Goal: Task Accomplishment & Management: Use online tool/utility

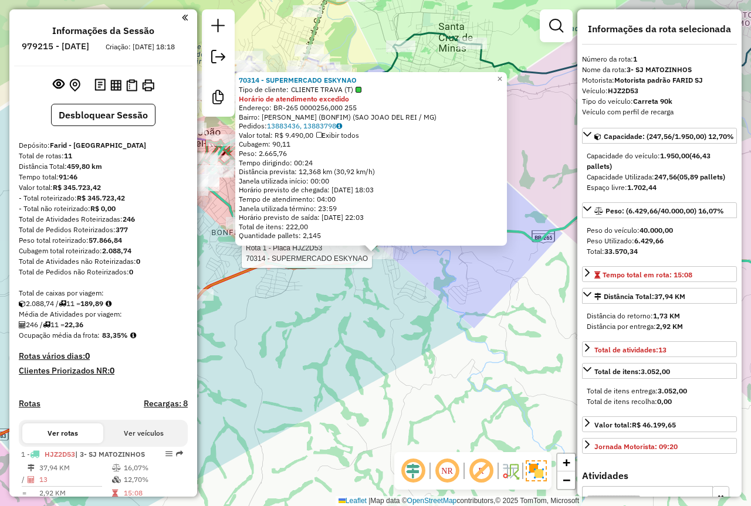
select select "**********"
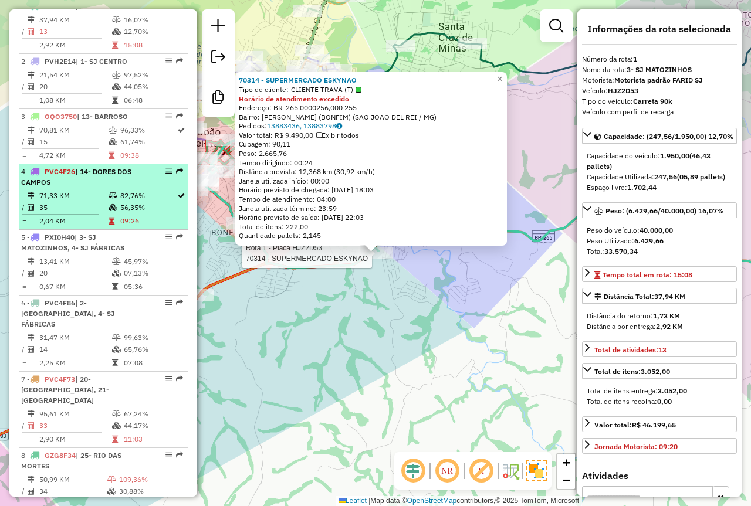
click at [87, 213] on td "35" at bounding box center [73, 208] width 69 height 12
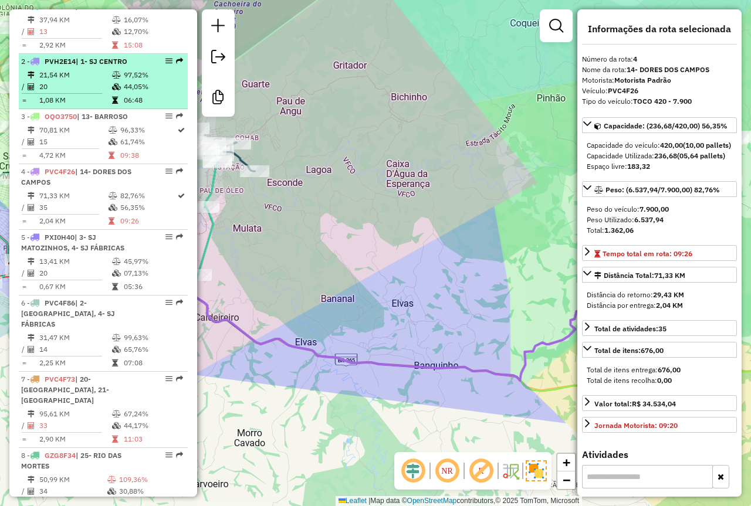
click at [97, 93] on td "20" at bounding box center [75, 87] width 73 height 12
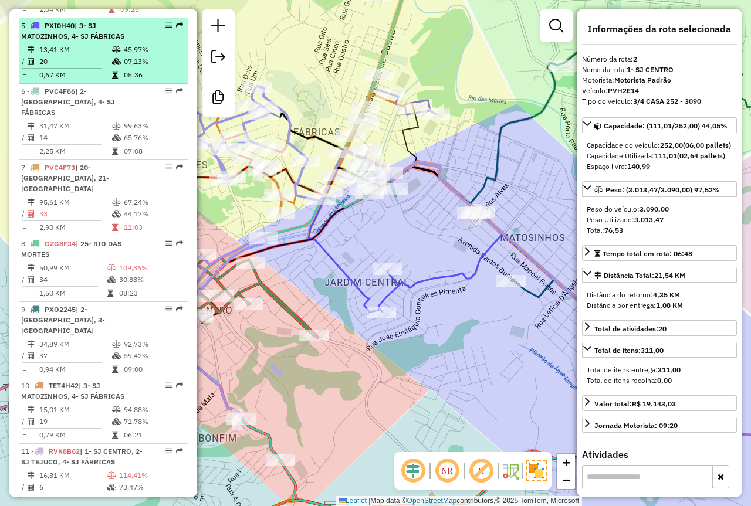
scroll to position [693, 0]
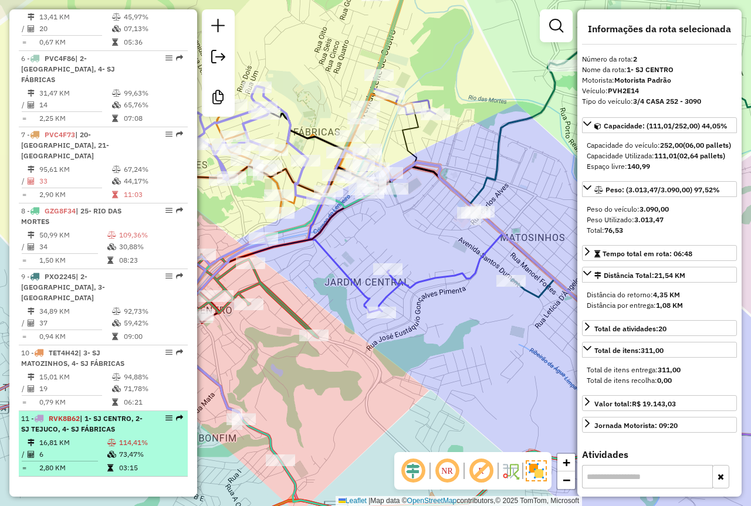
click at [107, 463] on td at bounding box center [113, 468] width 12 height 12
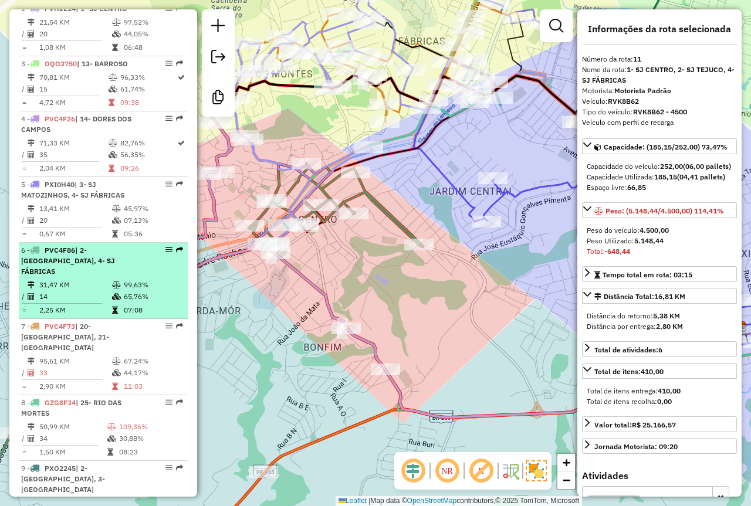
scroll to position [399, 0]
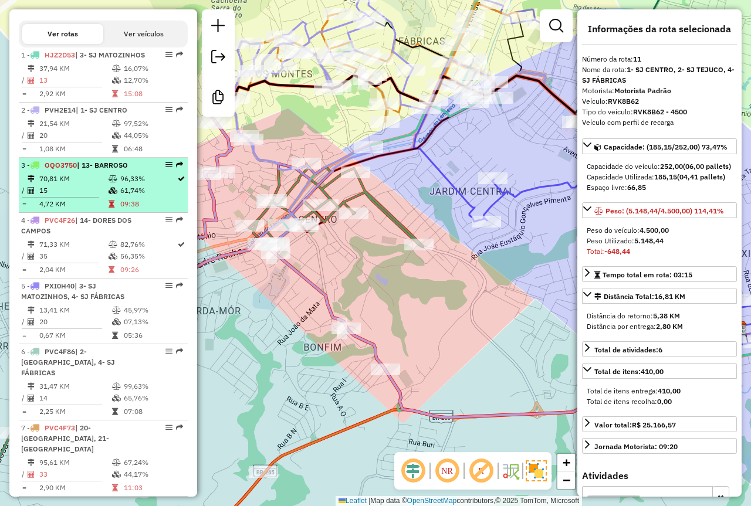
click at [106, 169] on span "| 13- BARROSO" at bounding box center [102, 165] width 51 height 9
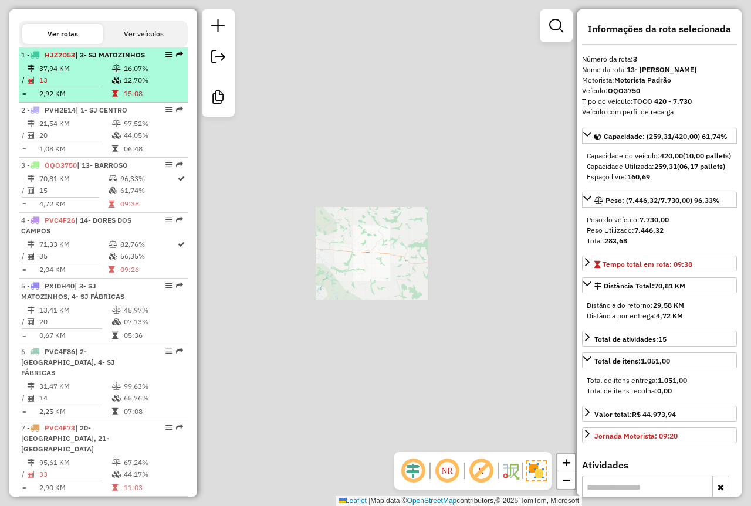
click at [112, 72] on icon at bounding box center [116, 68] width 9 height 7
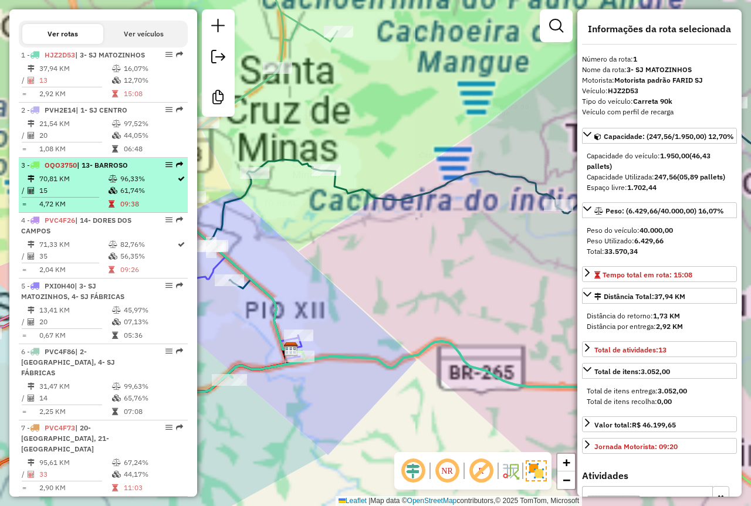
click at [110, 169] on span "| 13- BARROSO" at bounding box center [102, 165] width 51 height 9
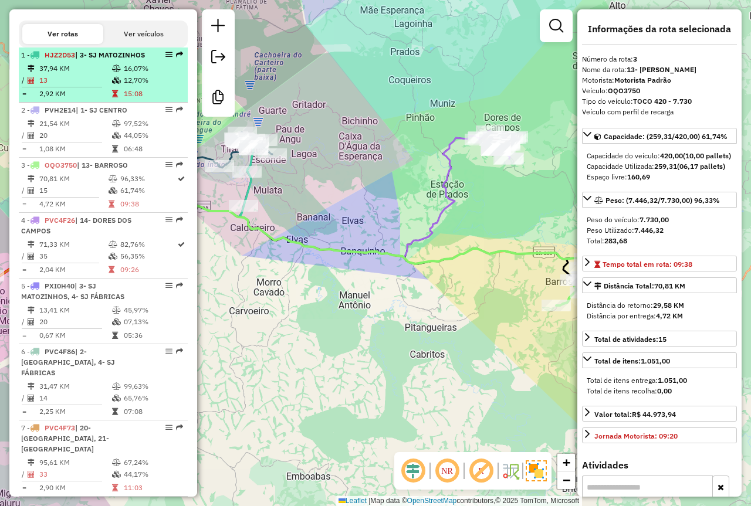
click at [116, 84] on icon at bounding box center [116, 80] width 9 height 7
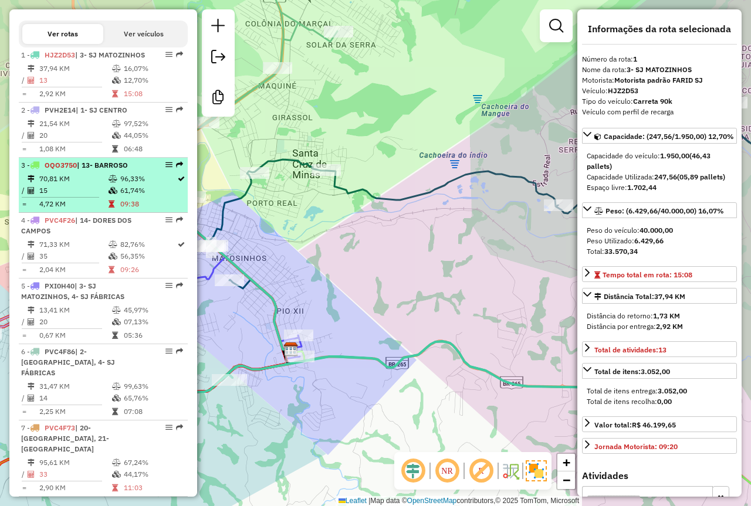
click at [121, 169] on span "| 13- BARROSO" at bounding box center [102, 165] width 51 height 9
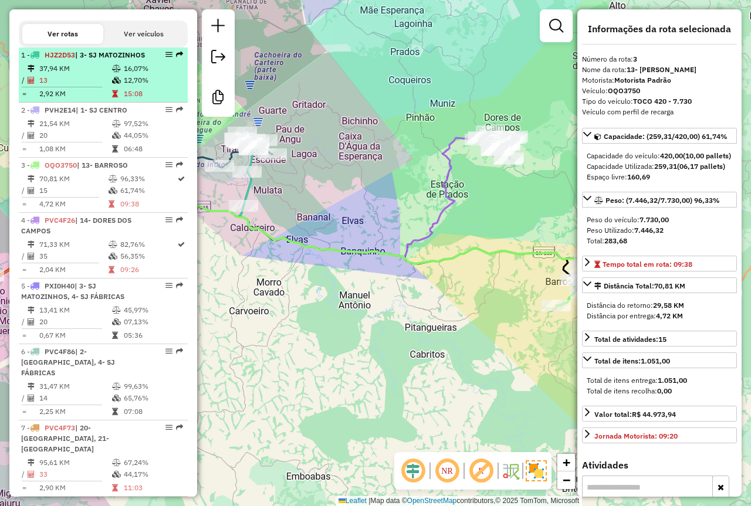
click at [75, 59] on span "HJZ2D53" at bounding box center [60, 54] width 30 height 9
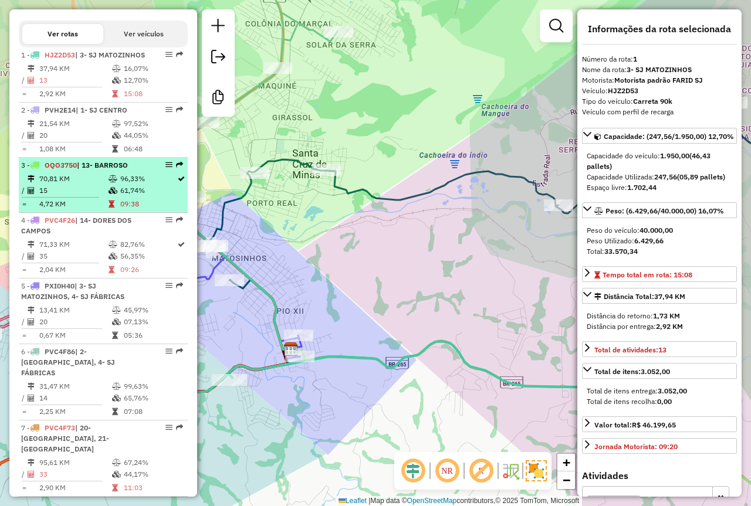
click at [130, 171] on div "3 - OQO3750 | 13- BARROSO" at bounding box center [83, 165] width 124 height 11
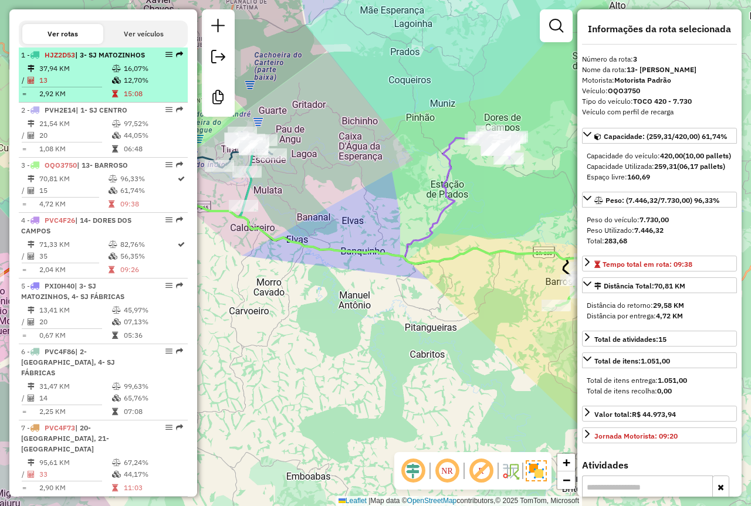
drag, startPoint x: 77, startPoint y: 63, endPoint x: 101, endPoint y: 82, distance: 30.4
click at [78, 59] on strong "HJZ2D53 | 3- SJ MATOZINHOS" at bounding box center [92, 54] width 106 height 9
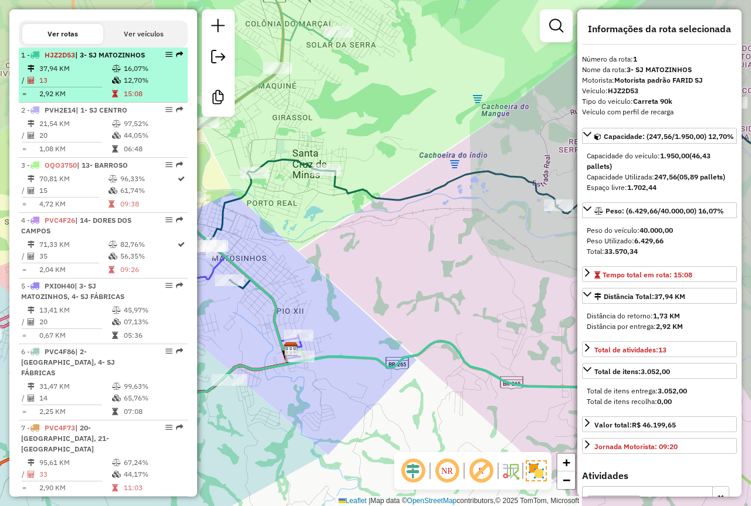
click at [75, 59] on span "HJZ2D53" at bounding box center [60, 54] width 30 height 9
click at [80, 59] on span "| 3- SJ MATOZINHOS" at bounding box center [110, 54] width 70 height 9
click at [75, 59] on span "HJZ2D53" at bounding box center [60, 54] width 30 height 9
click at [80, 59] on span "| 3- SJ MATOZINHOS" at bounding box center [110, 54] width 70 height 9
click at [78, 59] on span "| 3- SJ MATOZINHOS" at bounding box center [110, 54] width 70 height 9
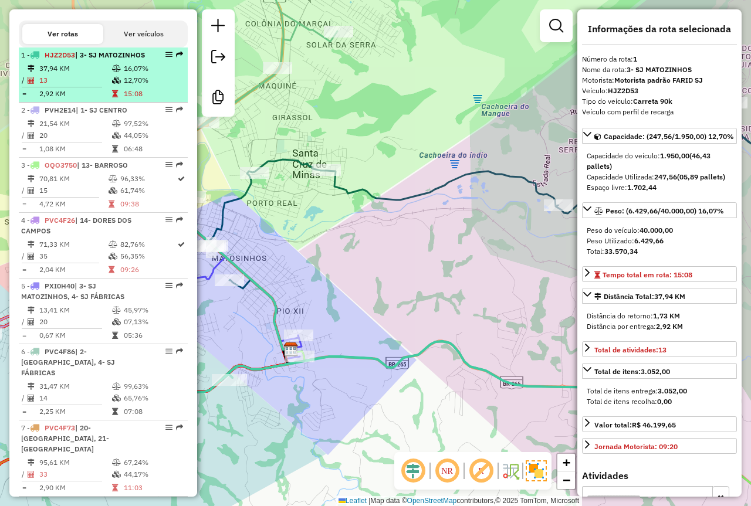
click at [78, 59] on span "| 3- SJ MATOZINHOS" at bounding box center [110, 54] width 70 height 9
click at [80, 59] on span "| 3- SJ MATOZINHOS" at bounding box center [110, 54] width 70 height 9
click at [75, 59] on span "HJZ2D53" at bounding box center [60, 54] width 30 height 9
click at [82, 59] on span "| 3- SJ MATOZINHOS" at bounding box center [110, 54] width 70 height 9
click at [75, 59] on span "HJZ2D53" at bounding box center [60, 54] width 30 height 9
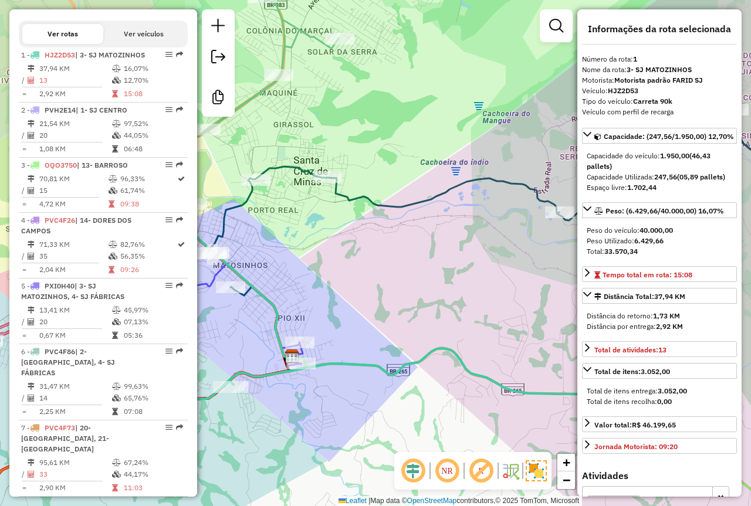
drag, startPoint x: 291, startPoint y: 249, endPoint x: 296, endPoint y: 267, distance: 18.8
click at [296, 267] on div "Janela de atendimento Grade de atendimento Capacidade Transportadoras Veículos …" at bounding box center [375, 253] width 751 height 506
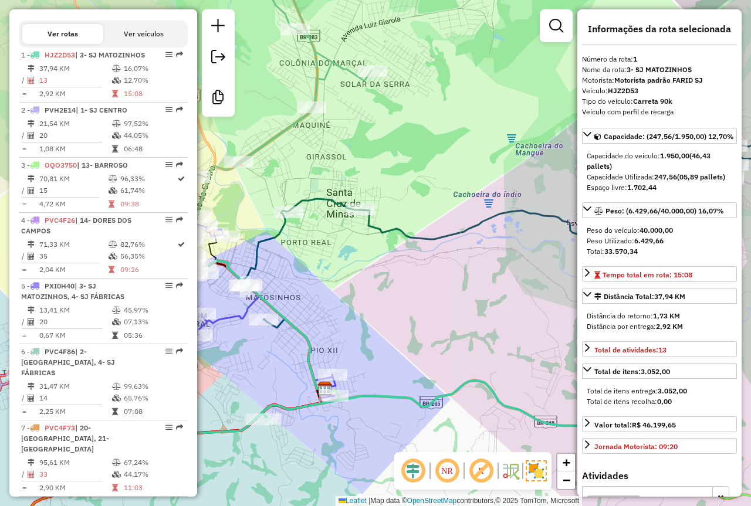
drag, startPoint x: 332, startPoint y: 251, endPoint x: 365, endPoint y: 274, distance: 40.0
click at [365, 274] on div "Janela de atendimento Grade de atendimento Capacidade Transportadoras Veículos …" at bounding box center [375, 253] width 751 height 506
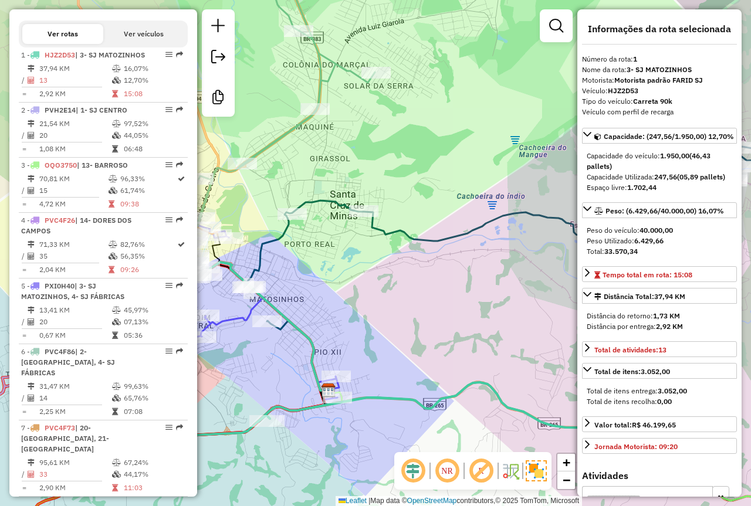
drag, startPoint x: 362, startPoint y: 182, endPoint x: 401, endPoint y: 181, distance: 38.1
click at [401, 181] on div "Janela de atendimento Grade de atendimento Capacidade Transportadoras Veículos …" at bounding box center [375, 253] width 751 height 506
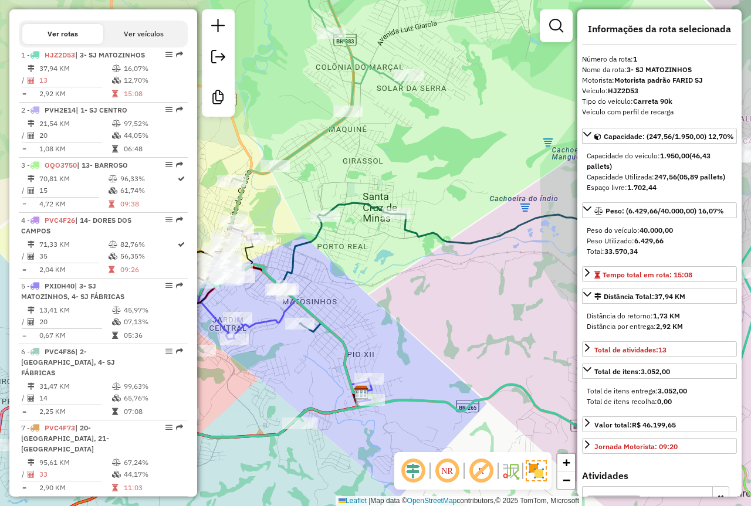
drag, startPoint x: 477, startPoint y: 276, endPoint x: 415, endPoint y: 295, distance: 65.1
click at [415, 295] on div "Janela de atendimento Grade de atendimento Capacidade Transportadoras Veículos …" at bounding box center [375, 253] width 751 height 506
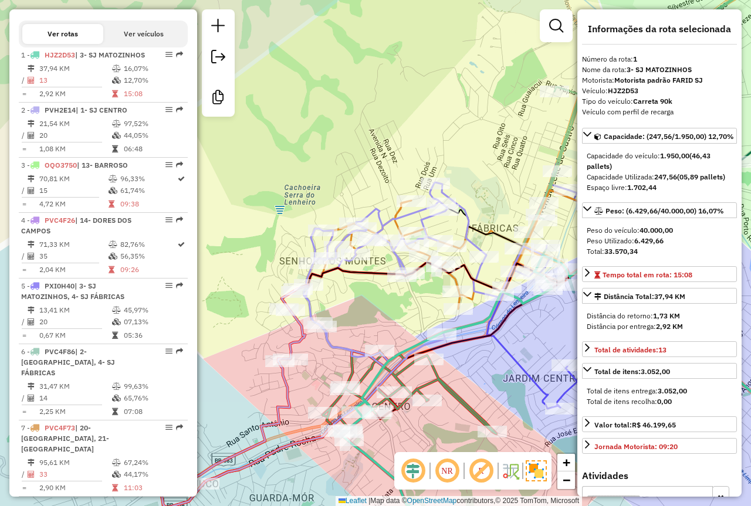
drag, startPoint x: 395, startPoint y: 312, endPoint x: 287, endPoint y: 286, distance: 111.1
click at [288, 286] on div "Janela de atendimento Grade de atendimento Capacidade Transportadoras Veículos …" at bounding box center [375, 253] width 751 height 506
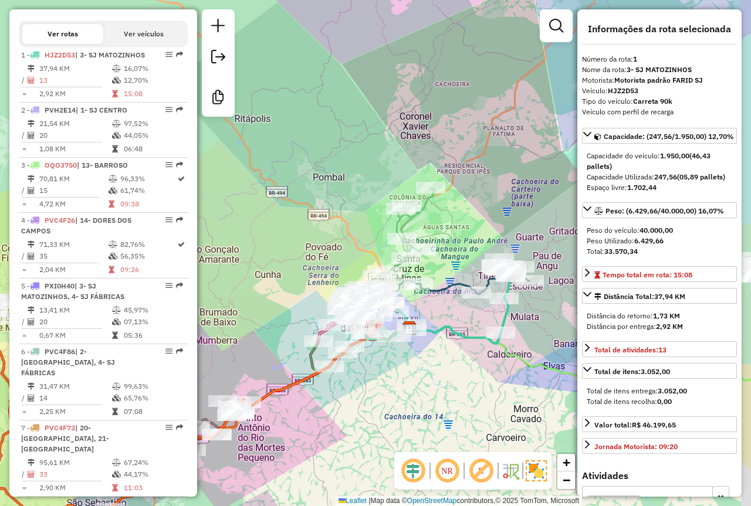
drag, startPoint x: 469, startPoint y: 299, endPoint x: 418, endPoint y: 302, distance: 51.1
click at [418, 302] on div "Janela de atendimento Grade de atendimento Capacidade Transportadoras Veículos …" at bounding box center [375, 253] width 751 height 506
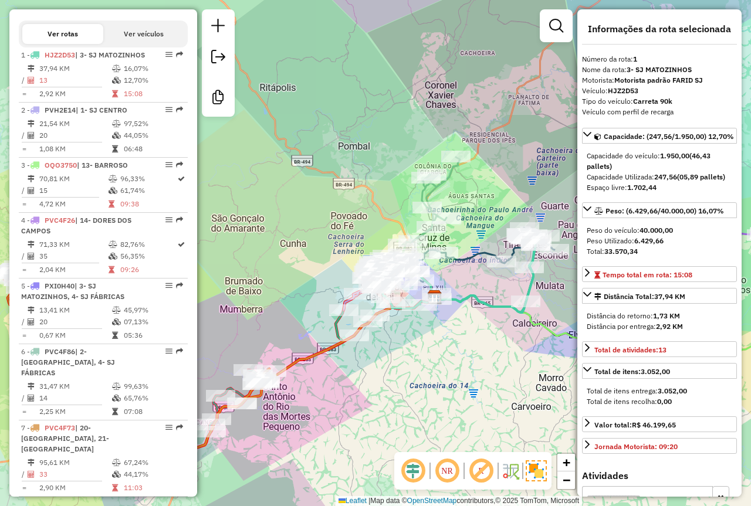
drag, startPoint x: 274, startPoint y: 258, endPoint x: 301, endPoint y: 229, distance: 39.5
click at [301, 229] on div "Janela de atendimento Grade de atendimento Capacidade Transportadoras Veículos …" at bounding box center [375, 253] width 751 height 506
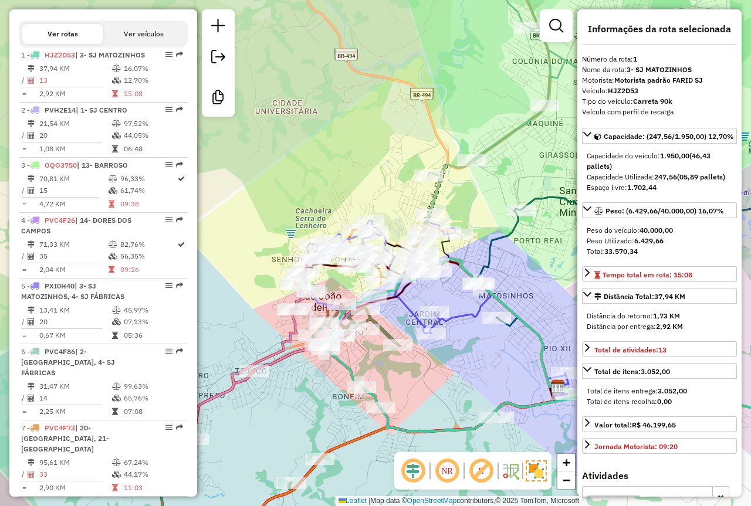
drag, startPoint x: 448, startPoint y: 274, endPoint x: 436, endPoint y: 287, distance: 17.8
click at [443, 294] on div "Janela de atendimento Grade de atendimento Capacidade Transportadoras Veículos …" at bounding box center [375, 253] width 751 height 506
drag, startPoint x: 460, startPoint y: 328, endPoint x: 453, endPoint y: 324, distance: 7.6
click at [454, 325] on div "Janela de atendimento Grade de atendimento Capacidade Transportadoras Veículos …" at bounding box center [375, 253] width 751 height 506
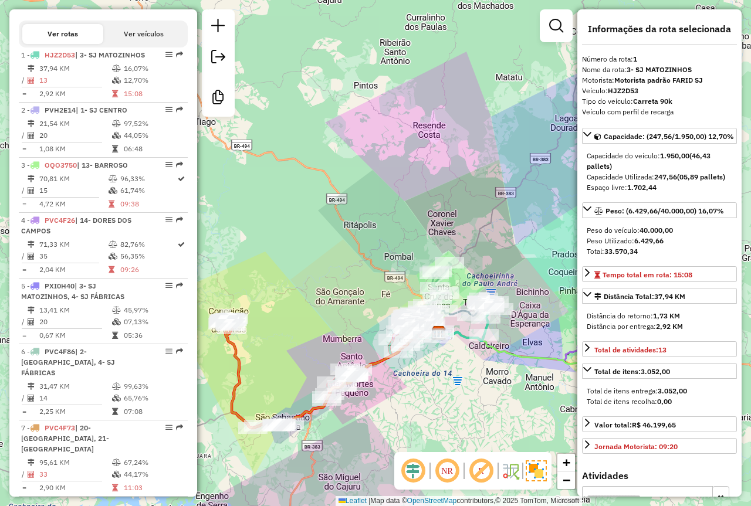
drag, startPoint x: 487, startPoint y: 351, endPoint x: 473, endPoint y: 344, distance: 15.5
click at [467, 357] on div "Janela de atendimento Grade de atendimento Capacidade Transportadoras Veículos …" at bounding box center [375, 253] width 751 height 506
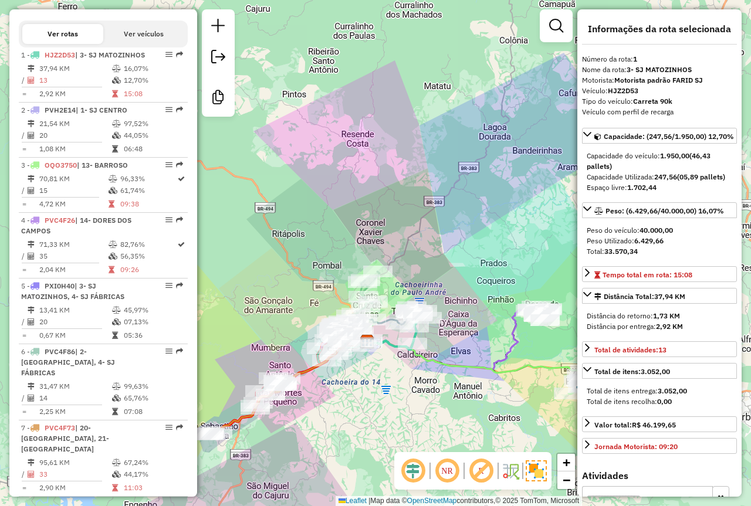
drag, startPoint x: 520, startPoint y: 303, endPoint x: 425, endPoint y: 314, distance: 95.0
click at [425, 314] on div "Janela de atendimento Grade de atendimento Capacidade Transportadoras Veículos …" at bounding box center [375, 253] width 751 height 506
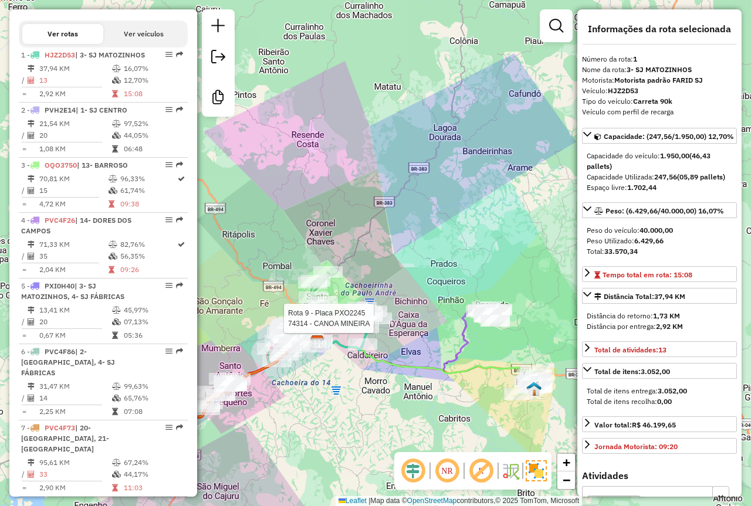
drag, startPoint x: 429, startPoint y: 306, endPoint x: 411, endPoint y: 304, distance: 18.3
click at [411, 304] on div "Rota 9 - Placa PXO2245 74314 - CANOA MINEIRA Janela de atendimento Grade de ate…" at bounding box center [375, 253] width 751 height 506
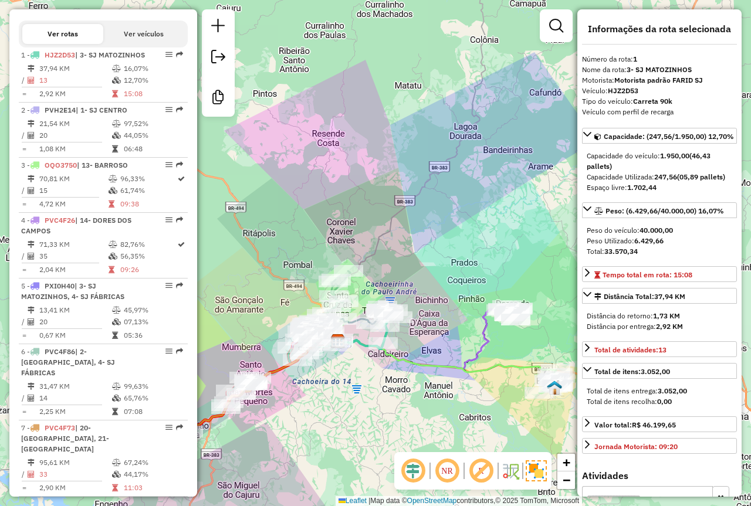
drag, startPoint x: 399, startPoint y: 283, endPoint x: 426, endPoint y: 282, distance: 27.0
click at [425, 282] on div "Janela de atendimento Grade de atendimento Capacidade Transportadoras Veículos …" at bounding box center [375, 253] width 751 height 506
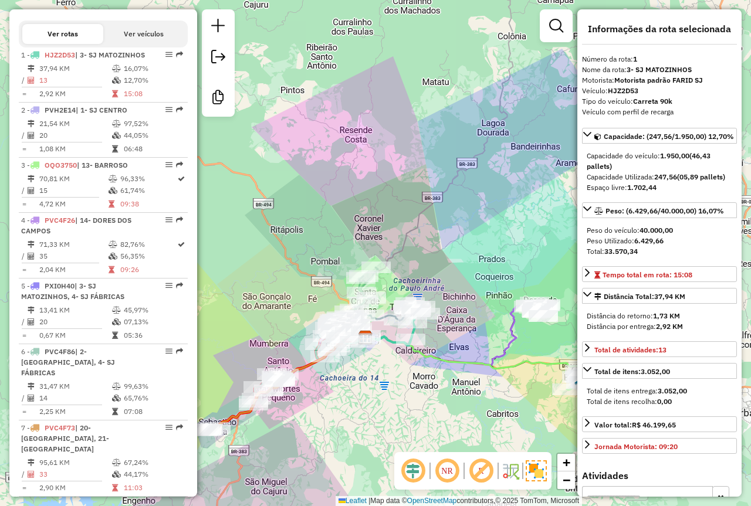
drag, startPoint x: 409, startPoint y: 246, endPoint x: 434, endPoint y: 244, distance: 24.7
click at [434, 244] on div "Janela de atendimento Grade de atendimento Capacidade Transportadoras Veículos …" at bounding box center [375, 253] width 751 height 506
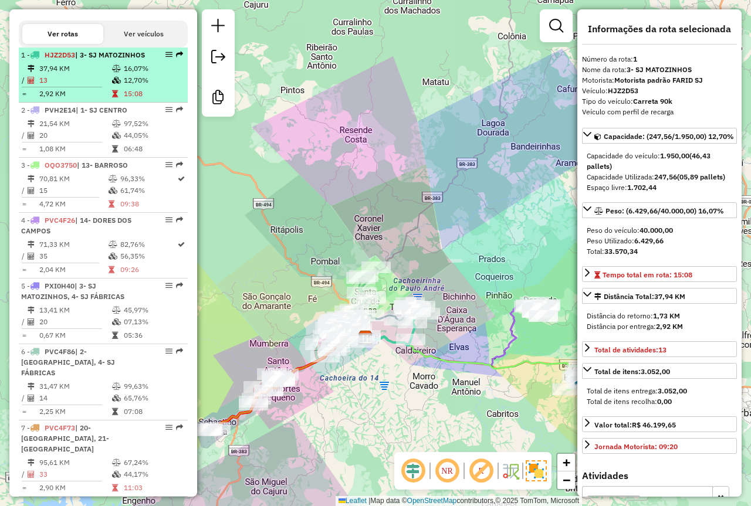
click at [91, 74] on td "37,94 KM" at bounding box center [75, 69] width 73 height 12
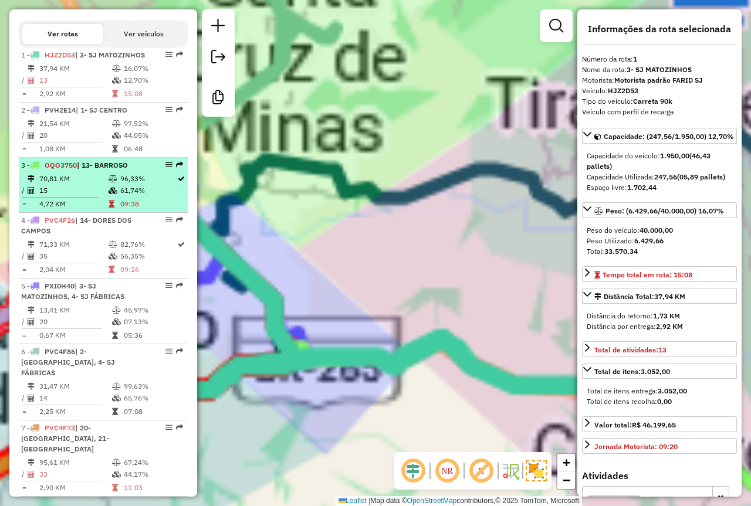
click at [111, 130] on td at bounding box center [117, 124] width 12 height 12
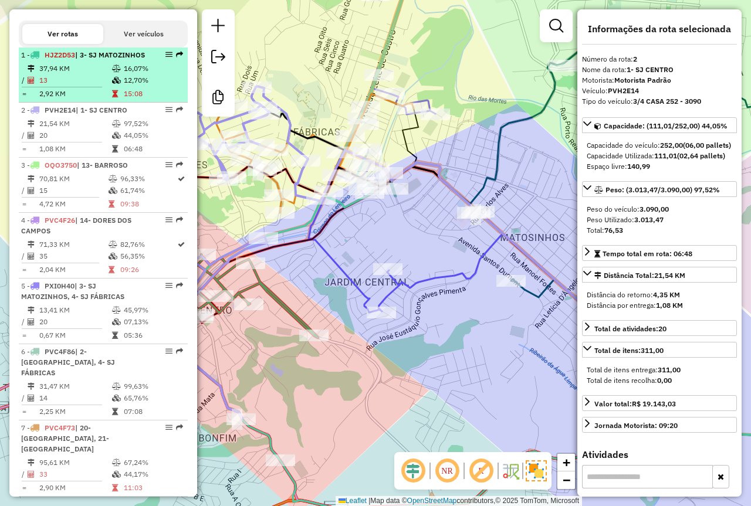
click at [144, 100] on table "37,94 KM 16,07% / 13 12,70% = 2,92 KM 15:08" at bounding box center [103, 81] width 164 height 37
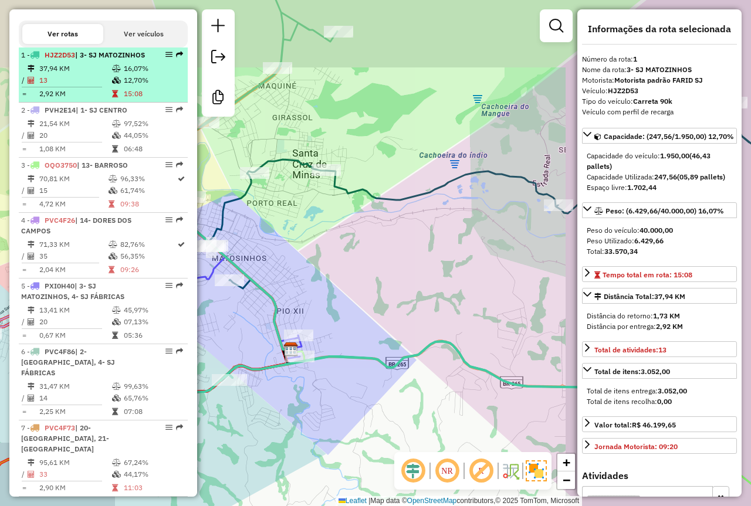
drag, startPoint x: 143, startPoint y: 124, endPoint x: 123, endPoint y: 91, distance: 38.9
click at [142, 124] on li "2 - PVH2E14 | 1- SJ CENTRO 21,54 KM 97,52% / 20 44,05% = 1,08 KM 06:48" at bounding box center [103, 130] width 169 height 55
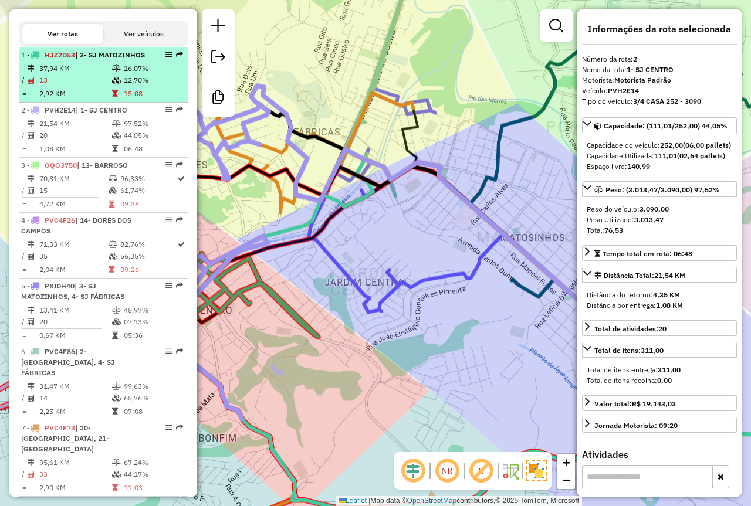
click at [119, 74] on td at bounding box center [117, 69] width 12 height 12
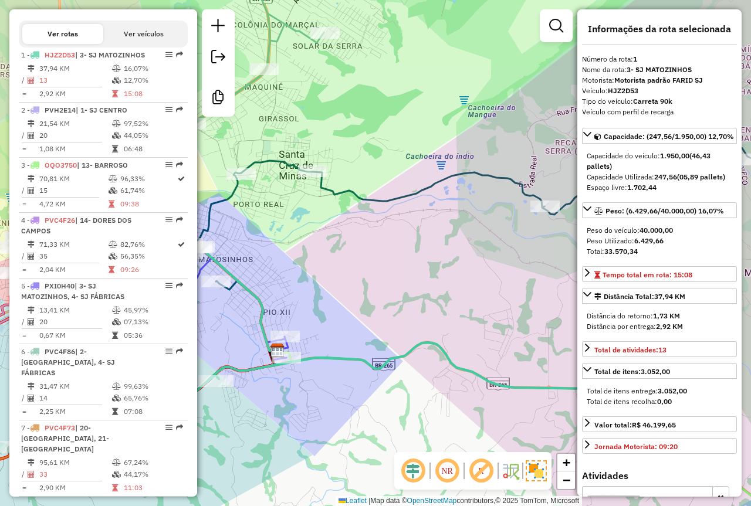
drag, startPoint x: 312, startPoint y: 249, endPoint x: 390, endPoint y: 230, distance: 80.4
click at [389, 230] on div "Janela de atendimento Grade de atendimento Capacidade Transportadoras Veículos …" at bounding box center [375, 253] width 751 height 506
